Goal: Task Accomplishment & Management: Manage account settings

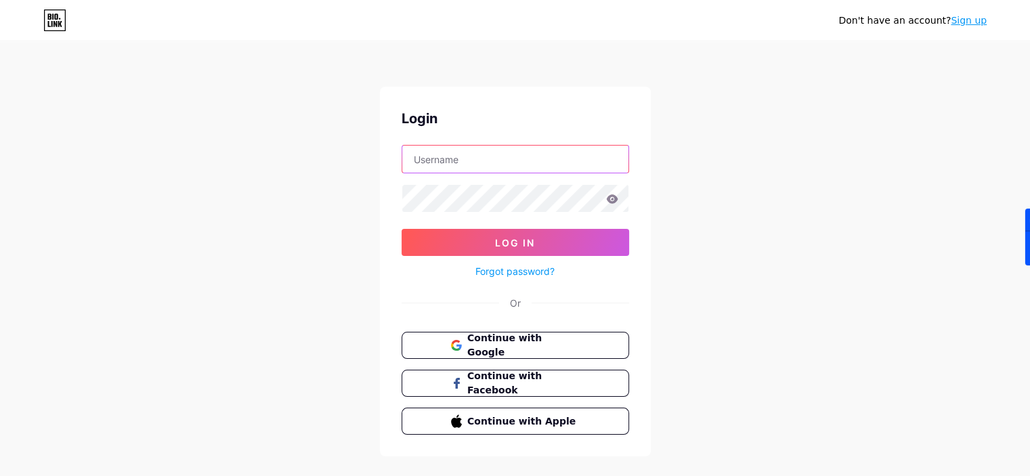
click at [452, 162] on input "text" at bounding box center [515, 159] width 226 height 27
click at [764, 254] on div "Don't have an account? Sign up Login Log In Forgot password? Or Continue with G…" at bounding box center [515, 250] width 1030 height 500
click at [469, 161] on input "text" at bounding box center [515, 159] width 226 height 27
type input "ajaichowdhry"
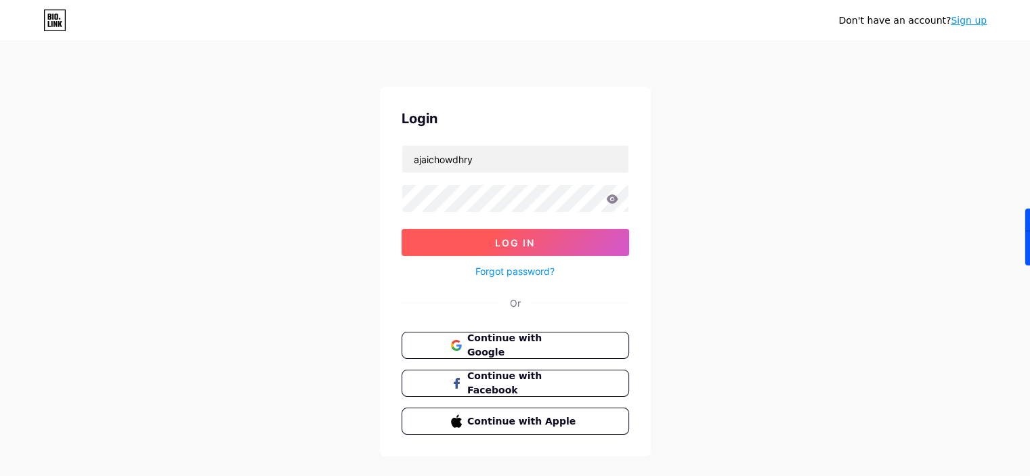
click at [494, 234] on button "Log In" at bounding box center [516, 242] width 228 height 27
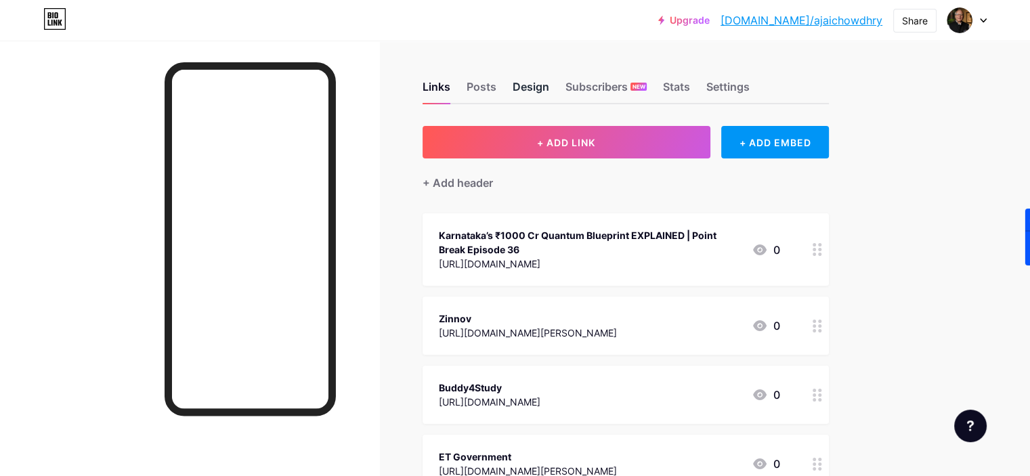
click at [549, 91] on div "Design" at bounding box center [531, 91] width 37 height 24
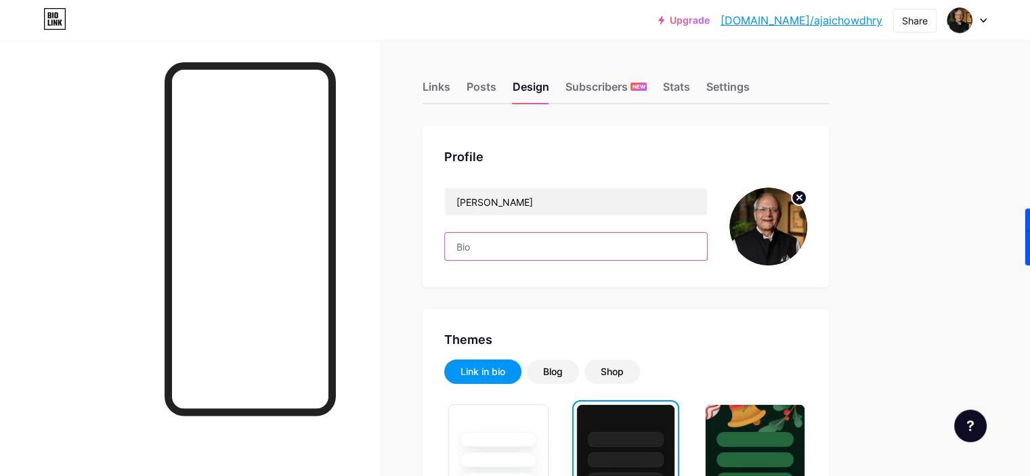
click at [549, 245] on input "text" at bounding box center [576, 246] width 262 height 27
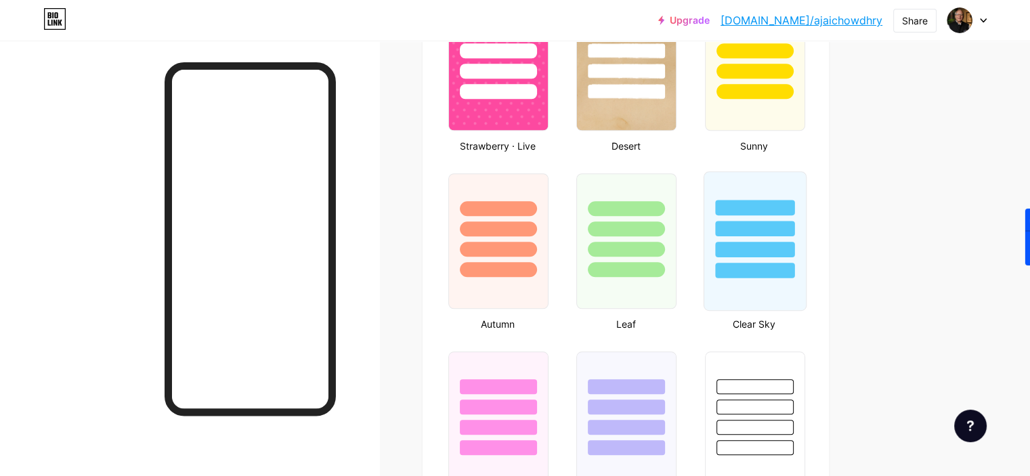
scroll to position [1151, 0]
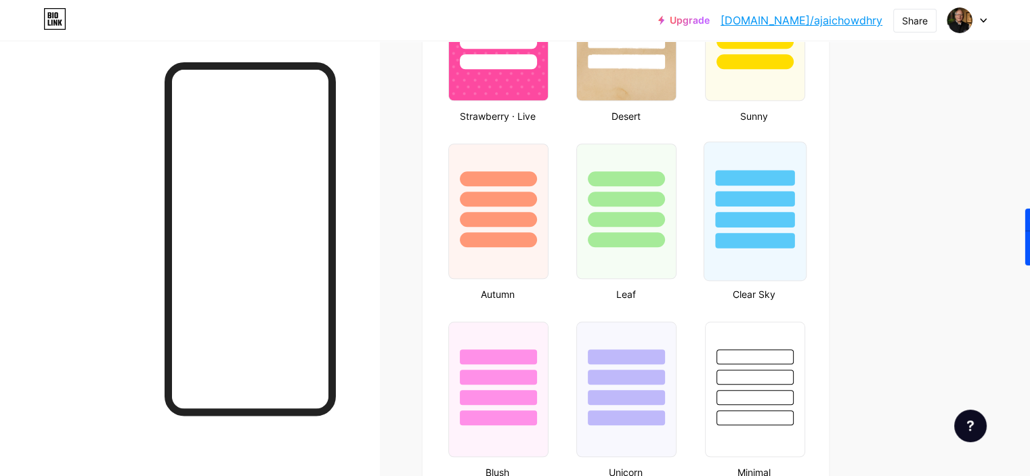
click at [806, 259] on div at bounding box center [754, 211] width 103 height 139
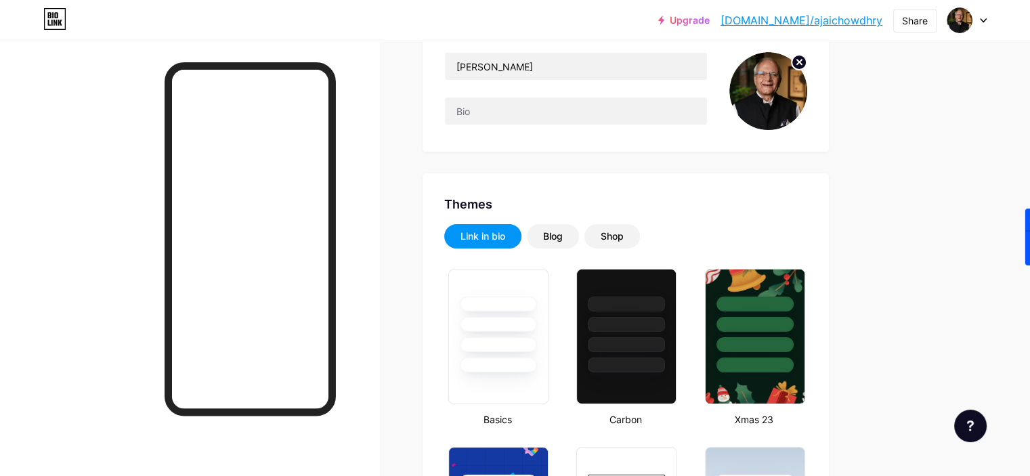
scroll to position [0, 0]
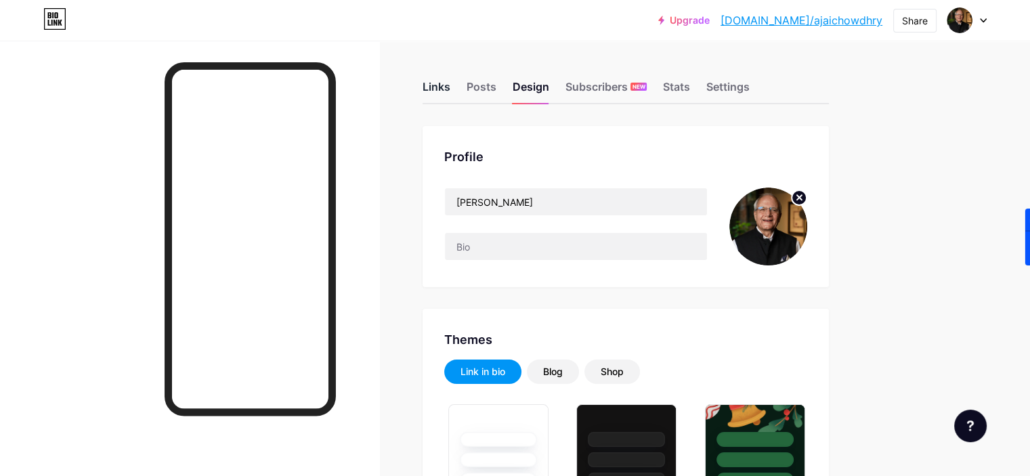
click at [450, 91] on div "Links" at bounding box center [437, 91] width 28 height 24
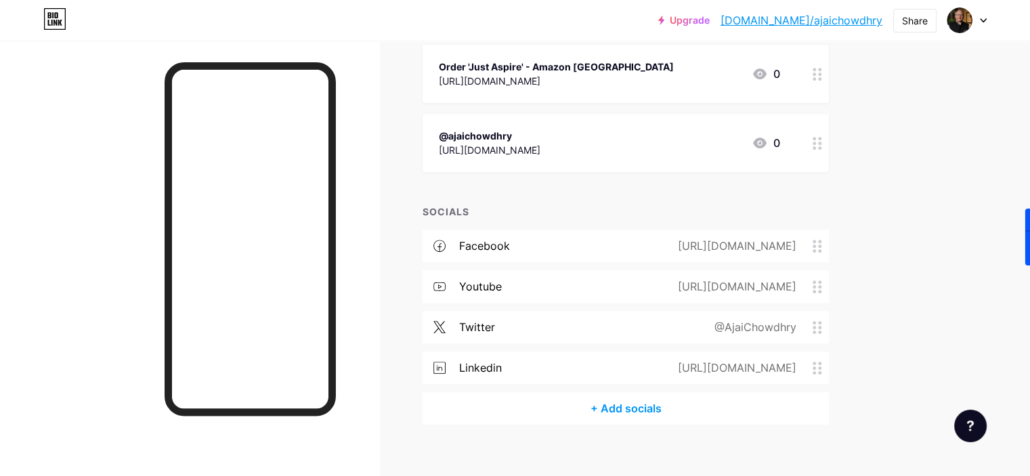
scroll to position [1193, 0]
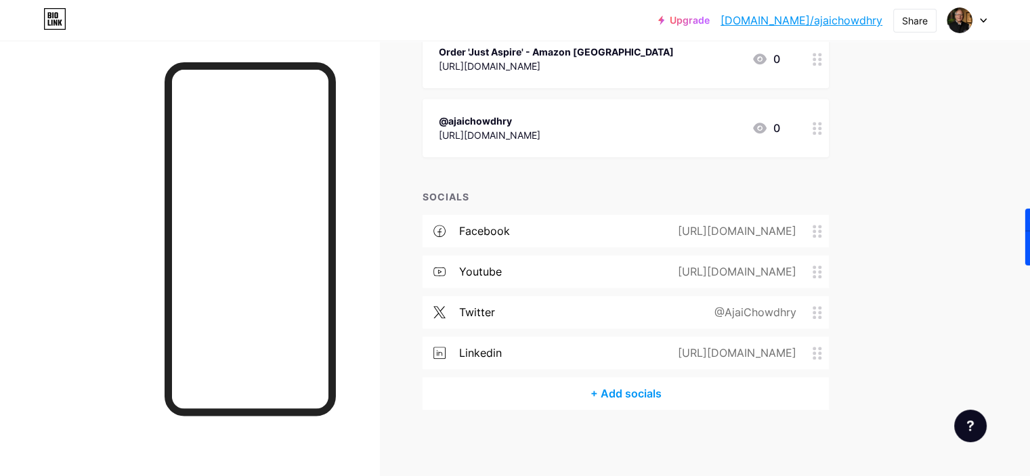
click at [822, 127] on icon at bounding box center [817, 128] width 9 height 13
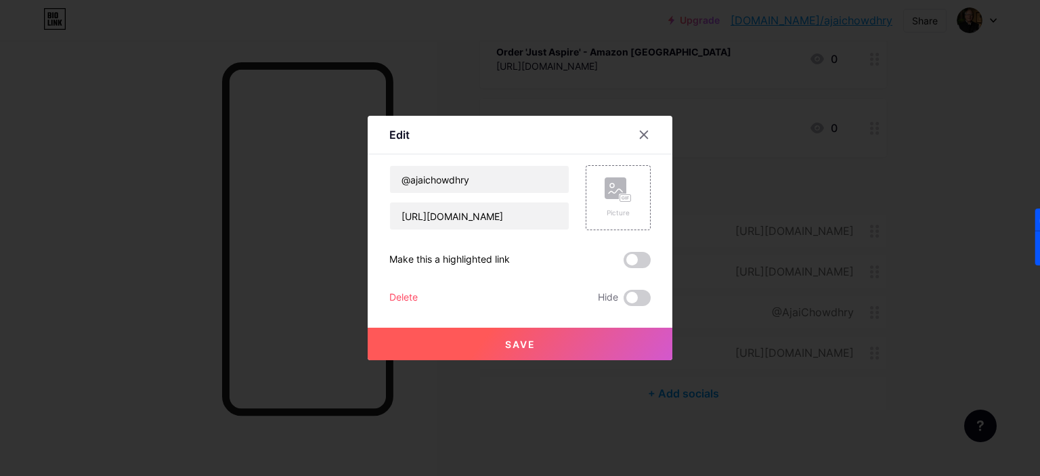
click at [396, 297] on div "Delete" at bounding box center [403, 298] width 28 height 16
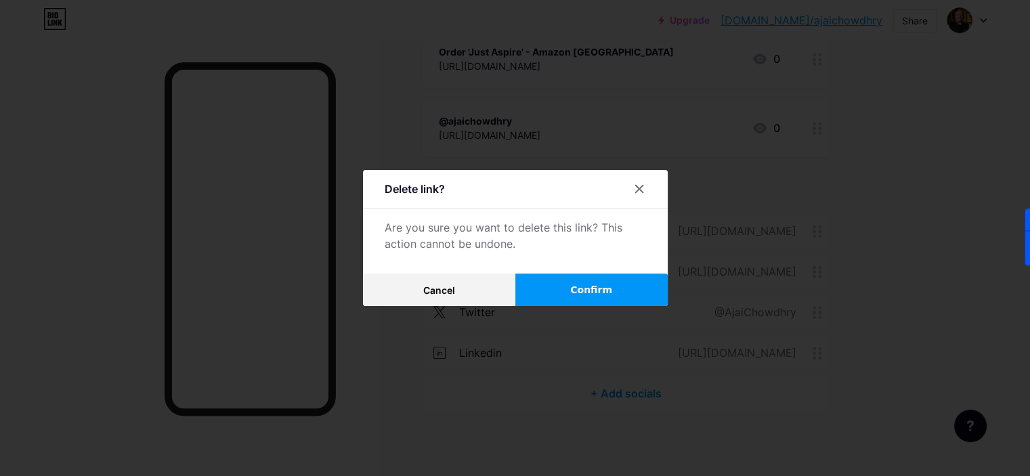
click at [605, 295] on span "Confirm" at bounding box center [591, 290] width 42 height 14
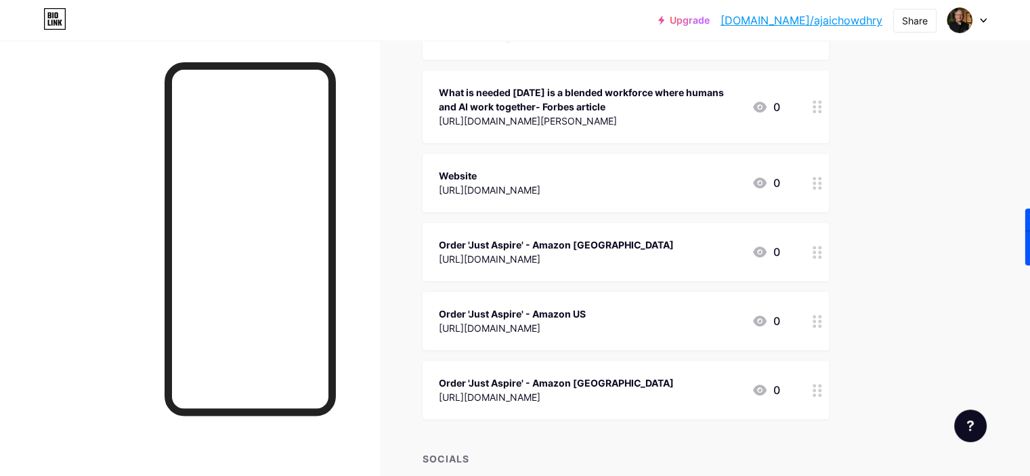
scroll to position [853, 0]
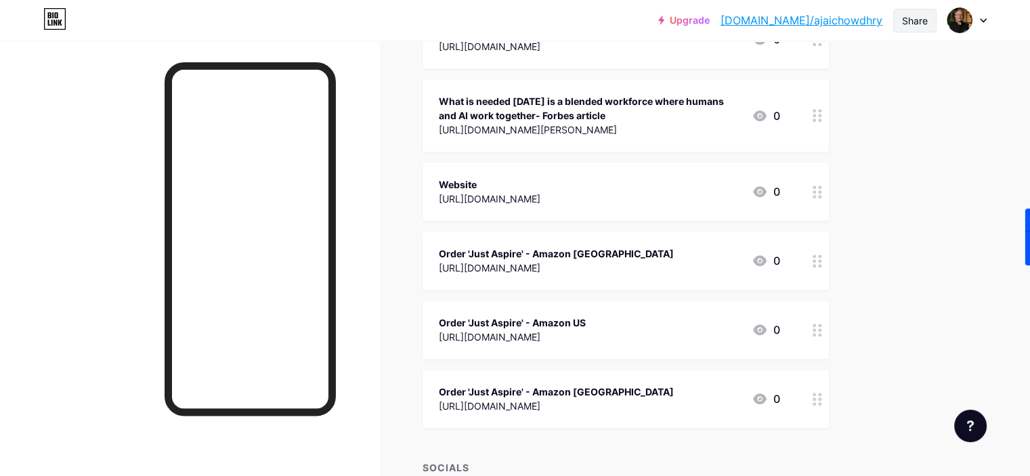
click at [910, 24] on div "Share" at bounding box center [915, 21] width 26 height 14
click at [823, 72] on div "Copy link" at bounding box center [835, 69] width 202 height 33
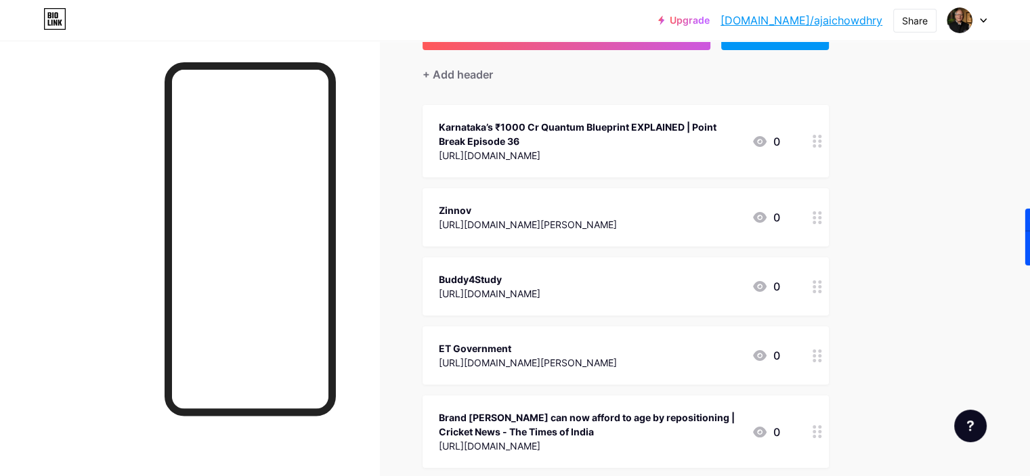
scroll to position [0, 0]
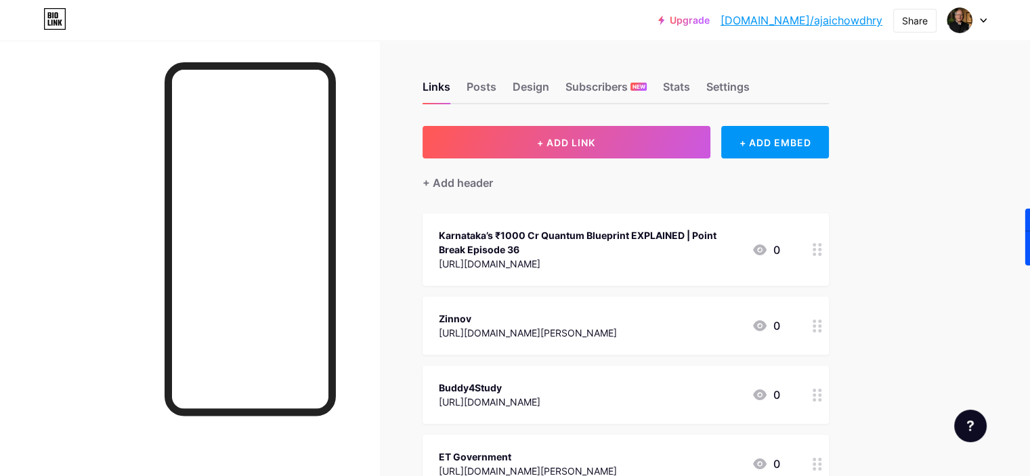
click at [813, 22] on link "[DOMAIN_NAME]/ajaichowdhry" at bounding box center [801, 20] width 162 height 16
click at [679, 246] on div "Karnataka’s ₹1000 Cr Quantum Blueprint EXPLAINED | Point Break Episode 36" at bounding box center [590, 242] width 302 height 28
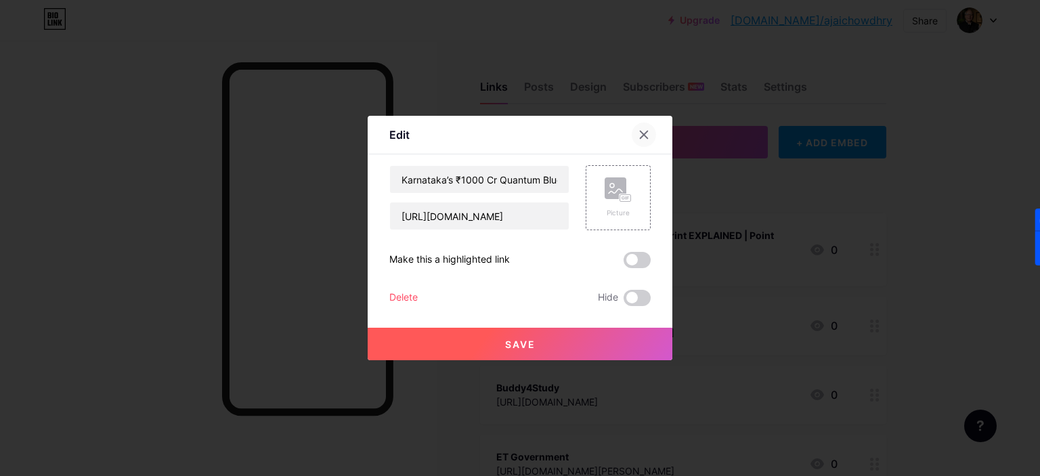
click at [641, 134] on icon at bounding box center [644, 134] width 7 height 7
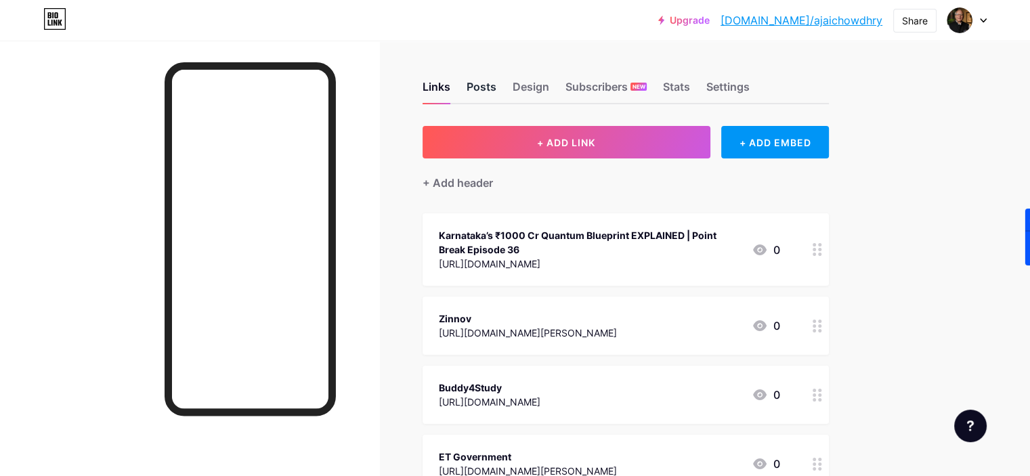
click at [496, 90] on div "Posts" at bounding box center [482, 91] width 30 height 24
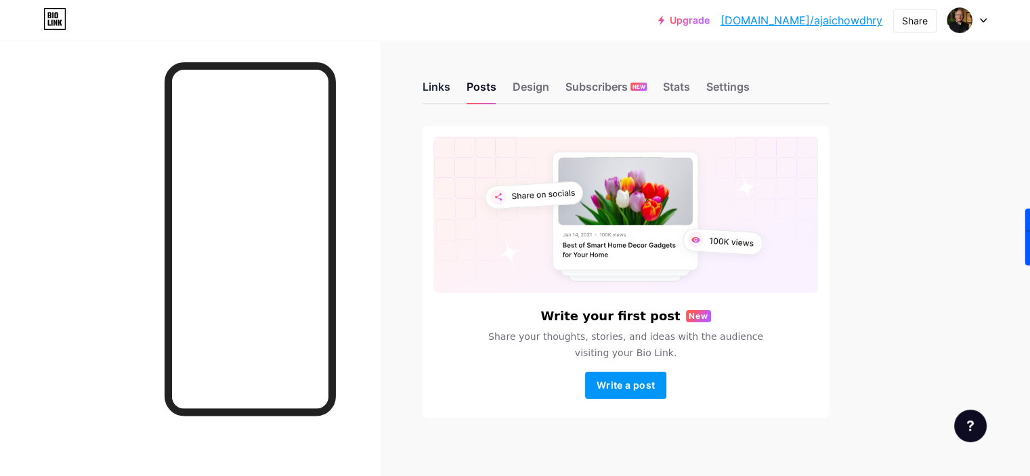
click at [450, 93] on div "Links" at bounding box center [437, 91] width 28 height 24
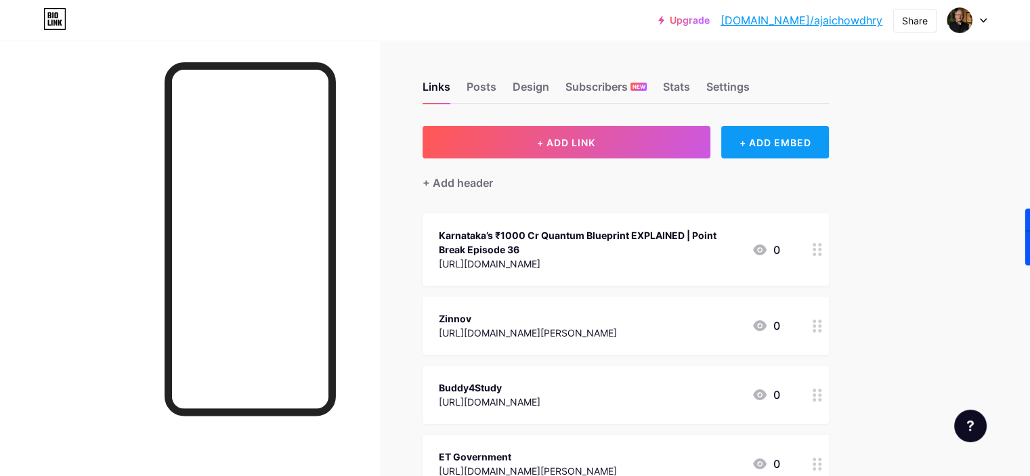
click at [799, 139] on div "+ ADD EMBED" at bounding box center [775, 142] width 108 height 33
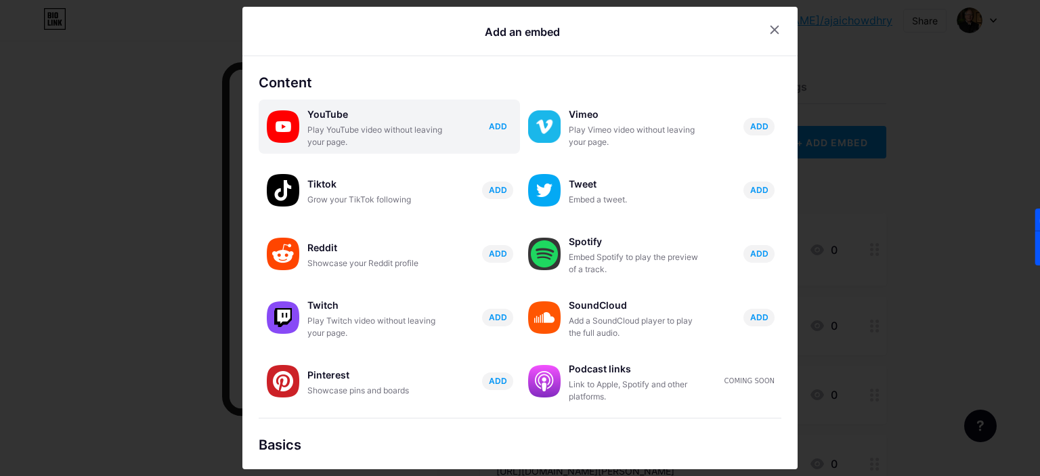
click at [489, 132] on span "ADD" at bounding box center [498, 127] width 18 height 12
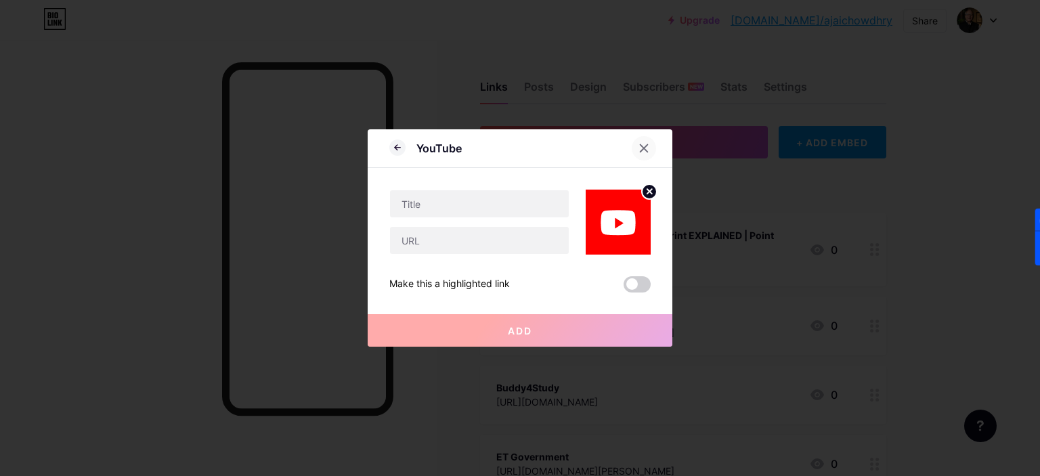
click at [638, 153] on icon at bounding box center [643, 148] width 11 height 11
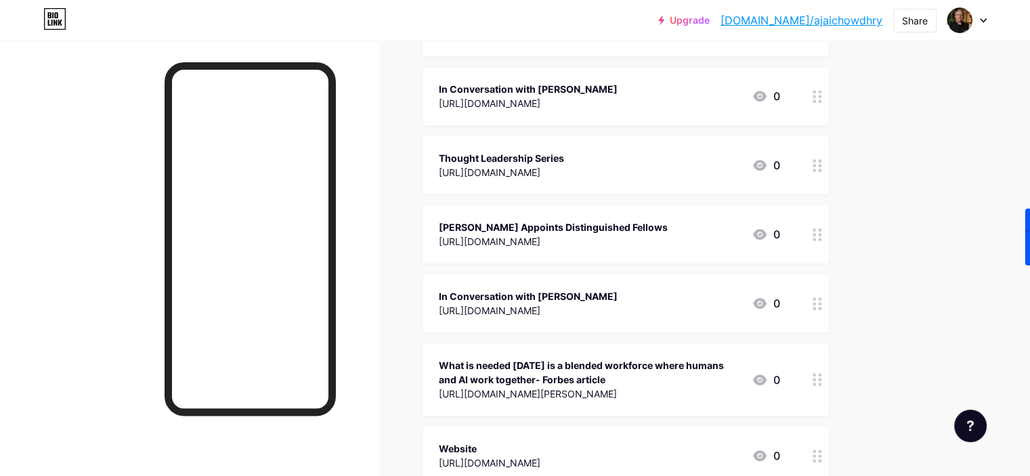
scroll to position [609, 0]
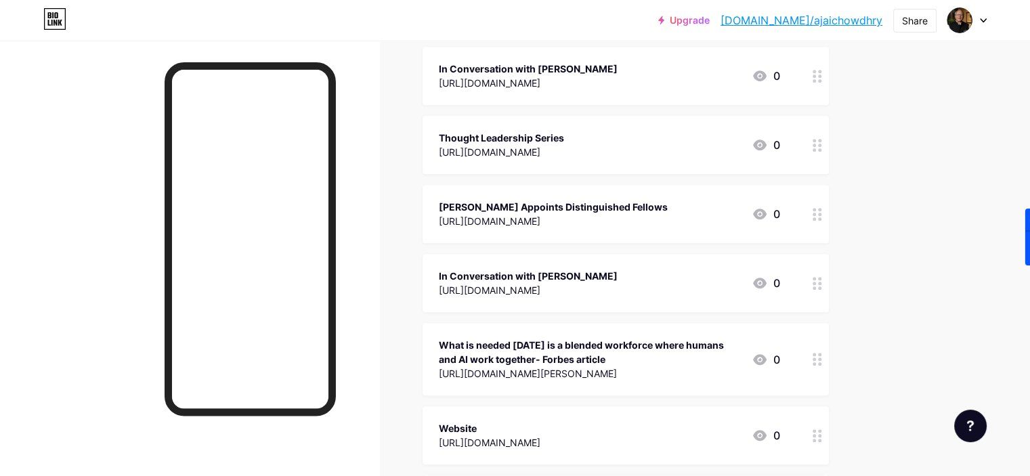
click at [618, 275] on div "In Conversation with [PERSON_NAME]" at bounding box center [528, 276] width 179 height 14
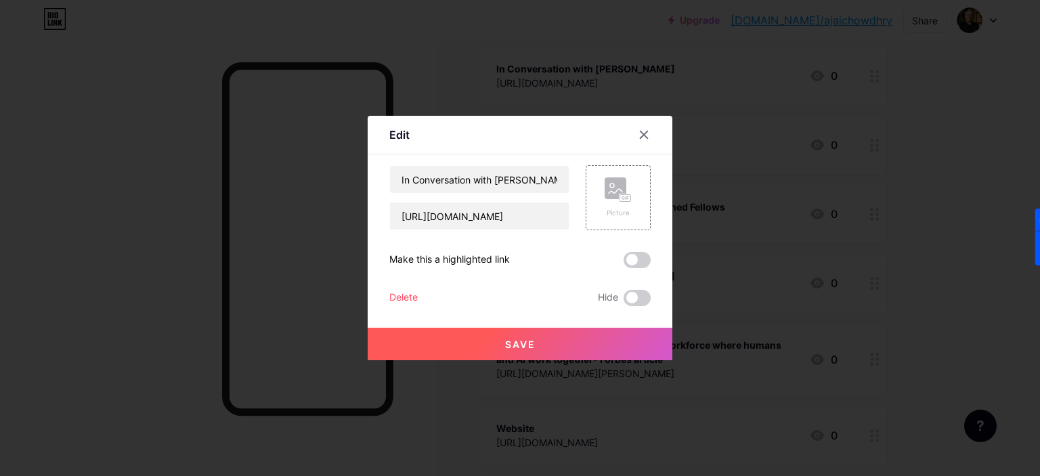
click at [396, 293] on div "Delete" at bounding box center [403, 298] width 28 height 16
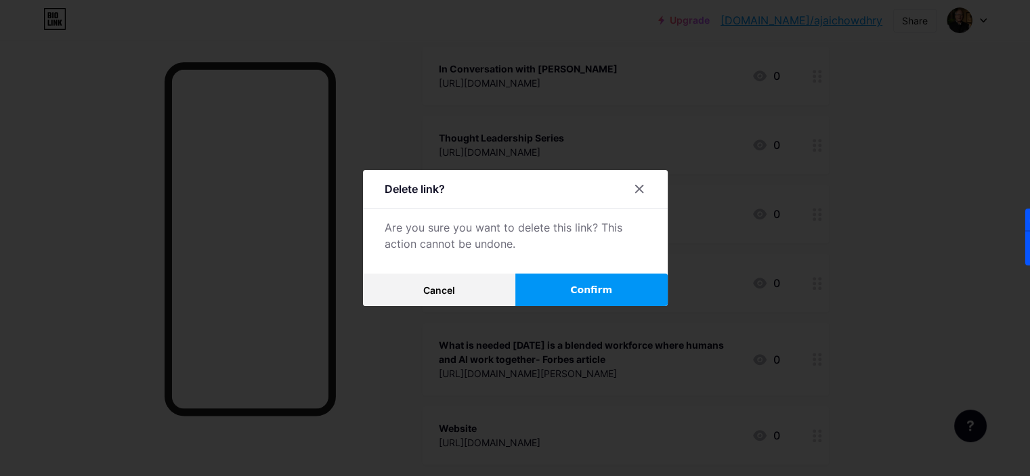
click at [550, 282] on button "Confirm" at bounding box center [591, 290] width 152 height 33
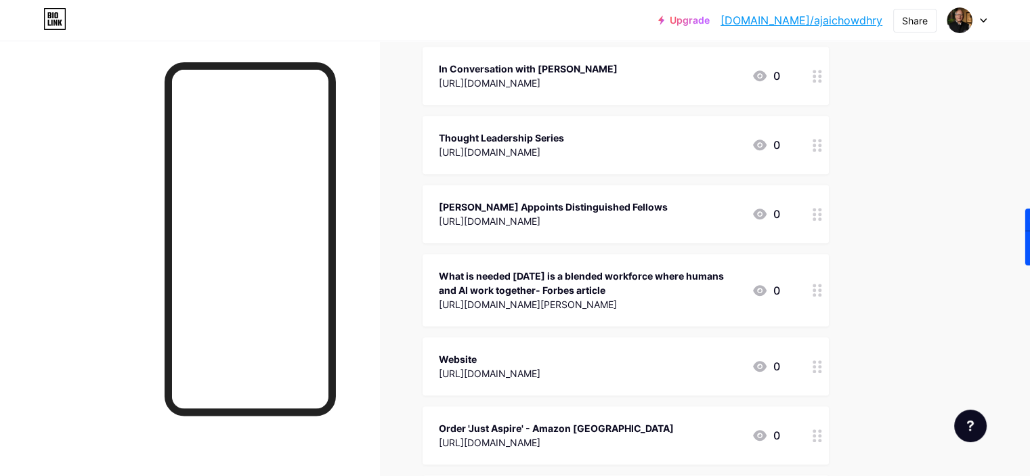
click at [593, 292] on div "What is needed [DATE] is a blended workforce where humans and AI work together-…" at bounding box center [590, 283] width 302 height 28
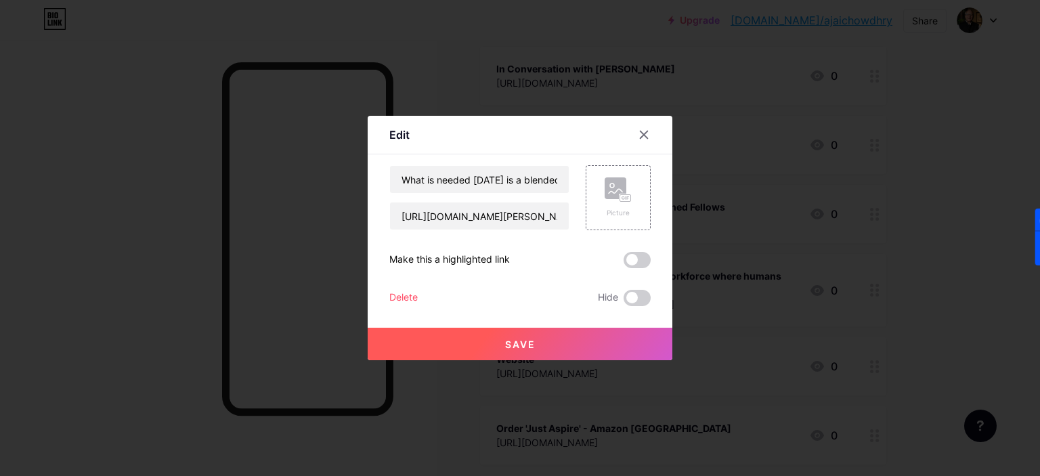
click at [403, 292] on div "Delete" at bounding box center [403, 298] width 28 height 16
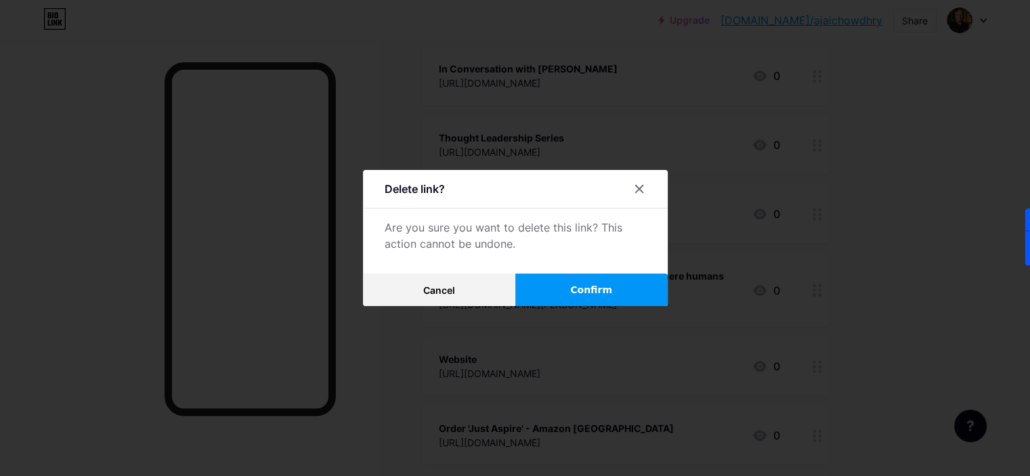
click at [566, 292] on button "Confirm" at bounding box center [591, 290] width 152 height 33
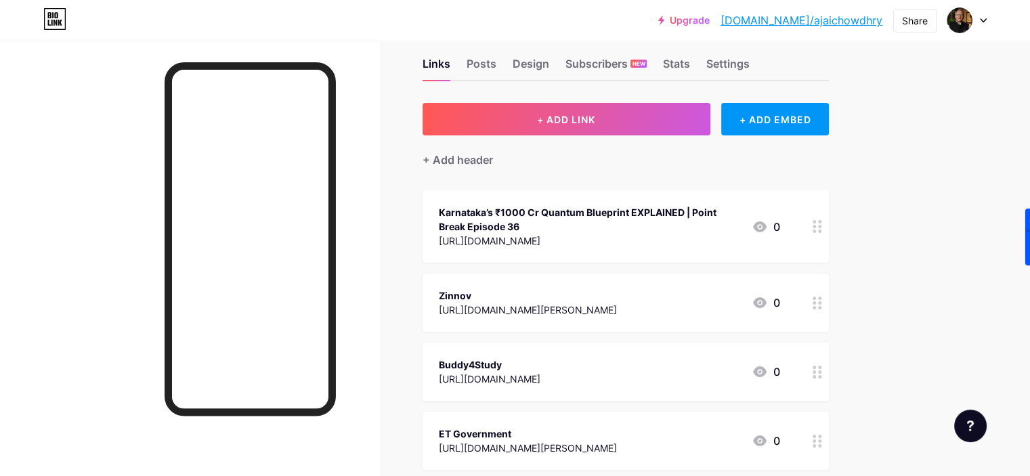
scroll to position [0, 0]
